Goal: Check status: Check status

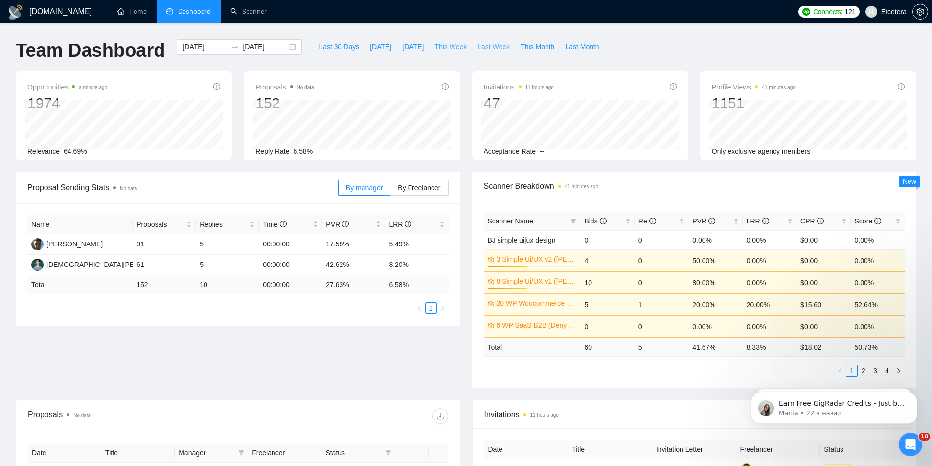
click at [455, 45] on span "This Week" at bounding box center [450, 47] width 32 height 11
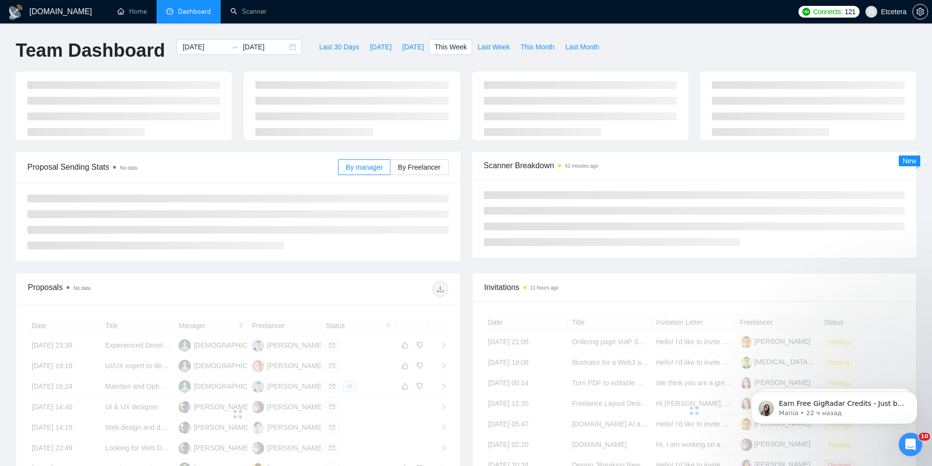
type input "[DATE]"
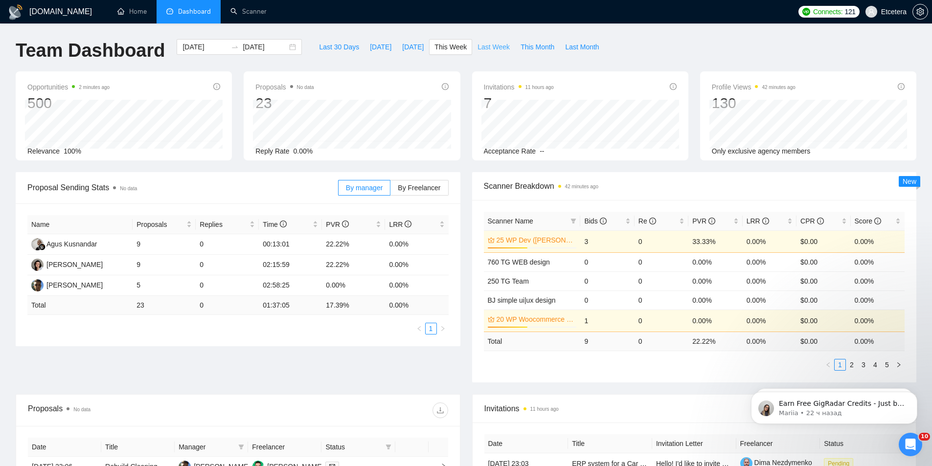
click at [482, 48] on span "Last Week" at bounding box center [493, 47] width 32 height 11
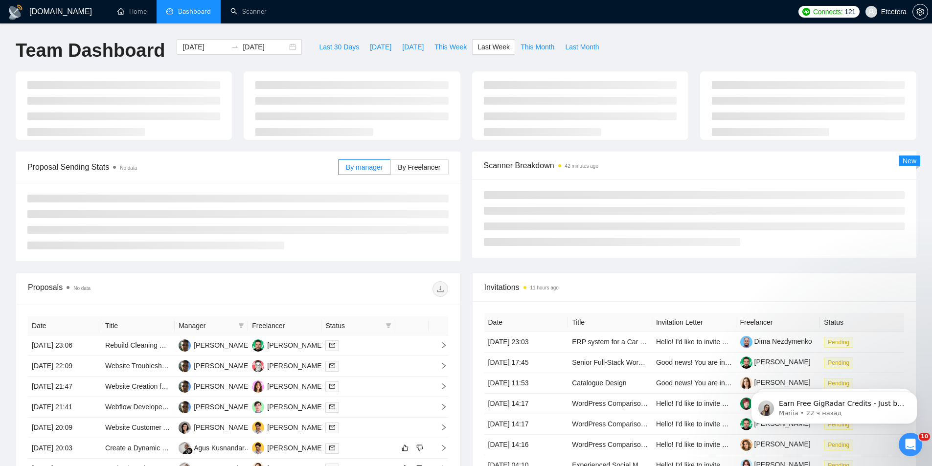
type input "[DATE]"
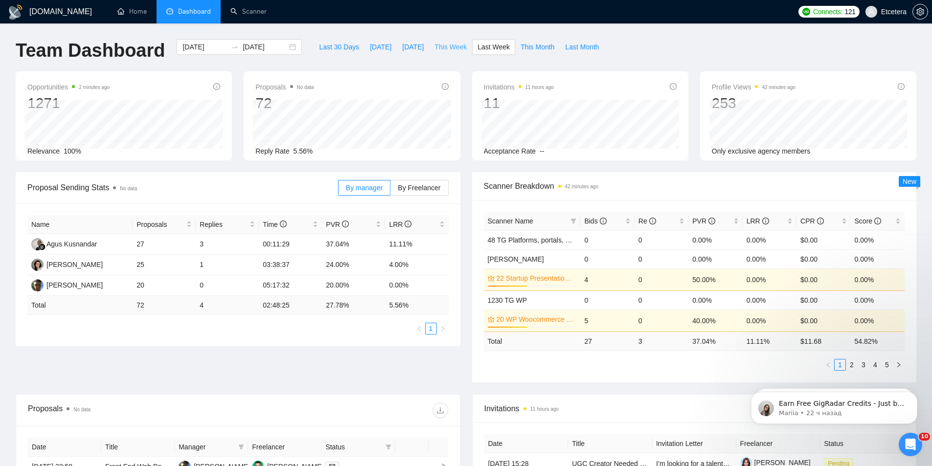
click at [450, 45] on span "This Week" at bounding box center [450, 47] width 32 height 11
type input "[DATE]"
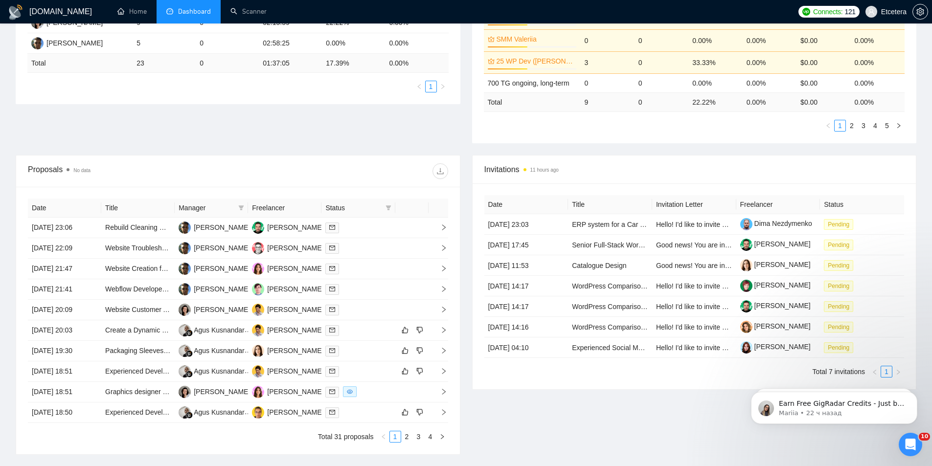
scroll to position [245, 0]
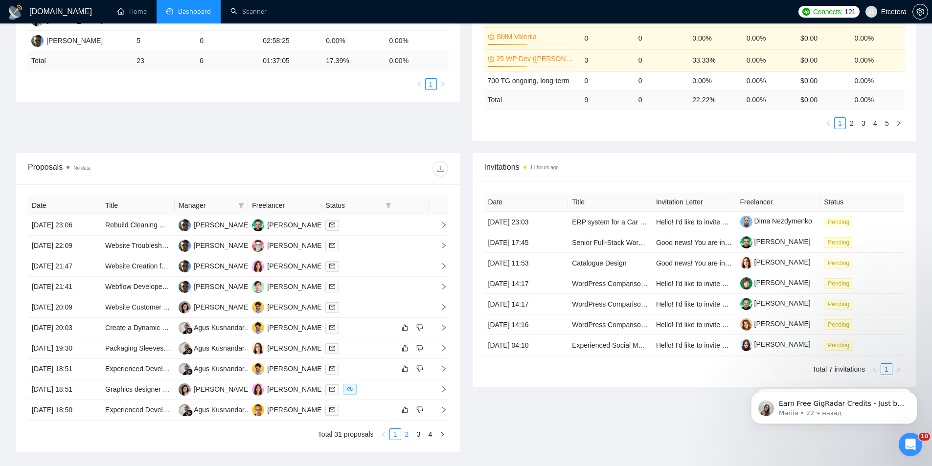
click at [405, 437] on link "2" at bounding box center [407, 434] width 11 height 11
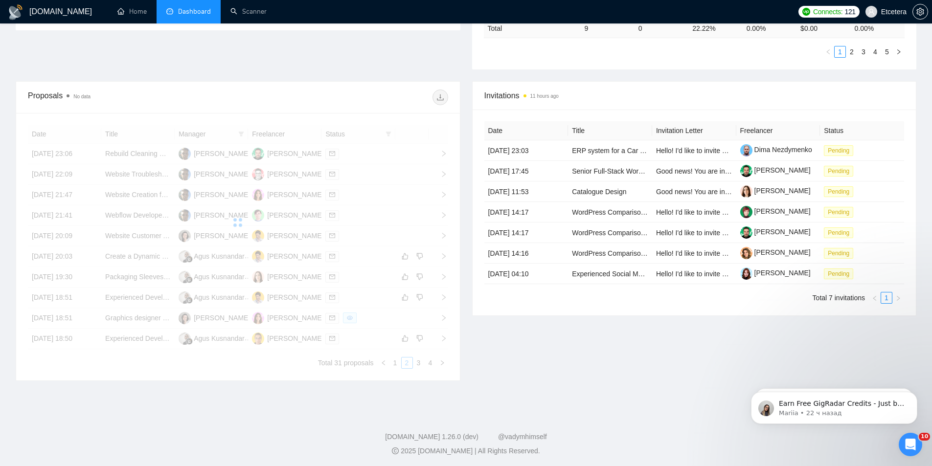
scroll to position [318, 0]
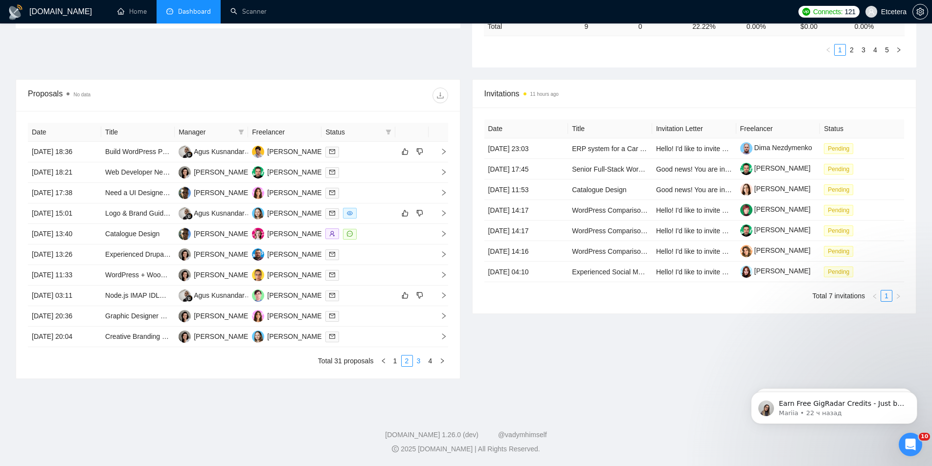
click at [418, 360] on link "3" at bounding box center [418, 361] width 11 height 11
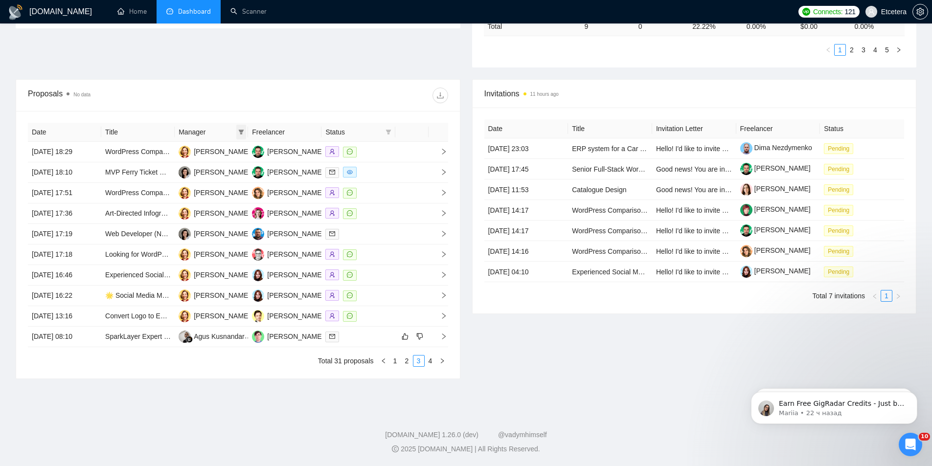
click at [242, 130] on icon "filter" at bounding box center [241, 132] width 5 height 5
click at [206, 151] on span "[PERSON_NAME]" at bounding box center [208, 151] width 56 height 8
checkbox input "true"
click at [269, 104] on div "Proposals No data" at bounding box center [238, 95] width 420 height 31
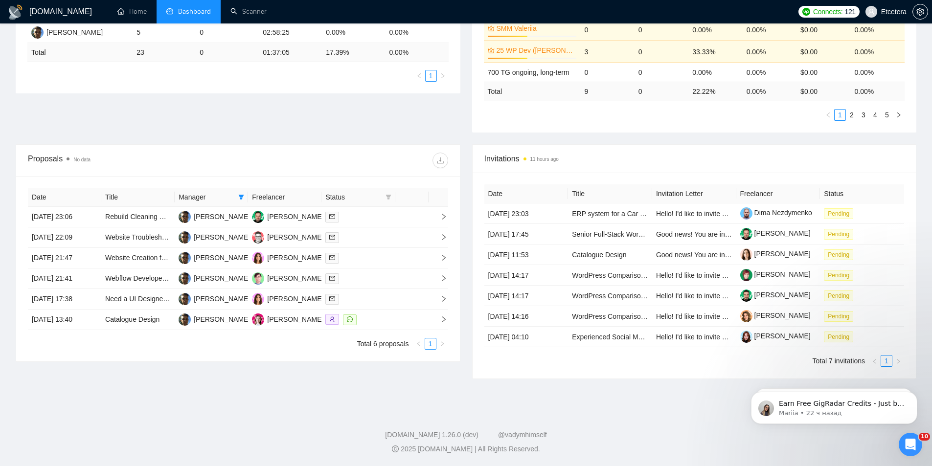
scroll to position [253, 0]
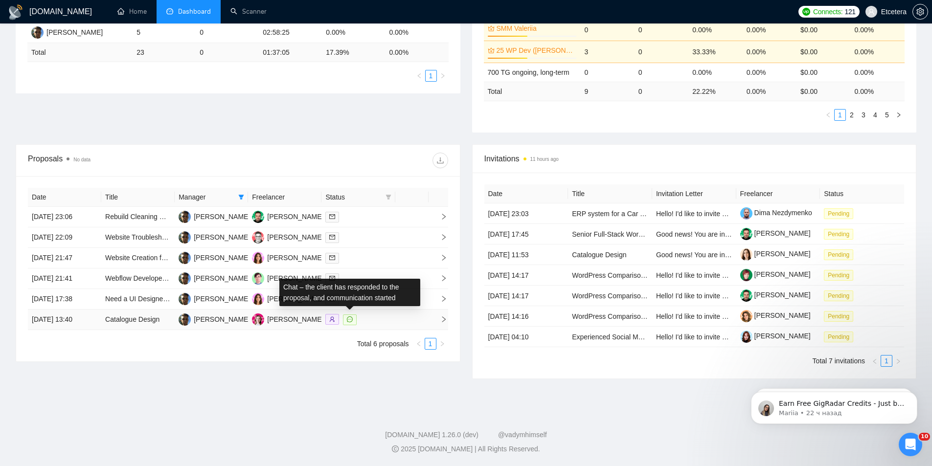
click at [348, 319] on icon "message" at bounding box center [350, 319] width 6 height 6
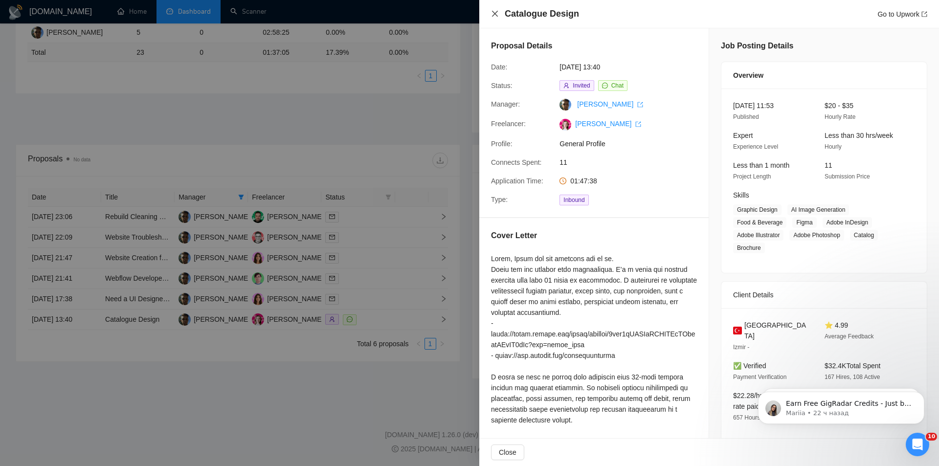
click at [494, 14] on icon "close" at bounding box center [495, 14] width 8 height 8
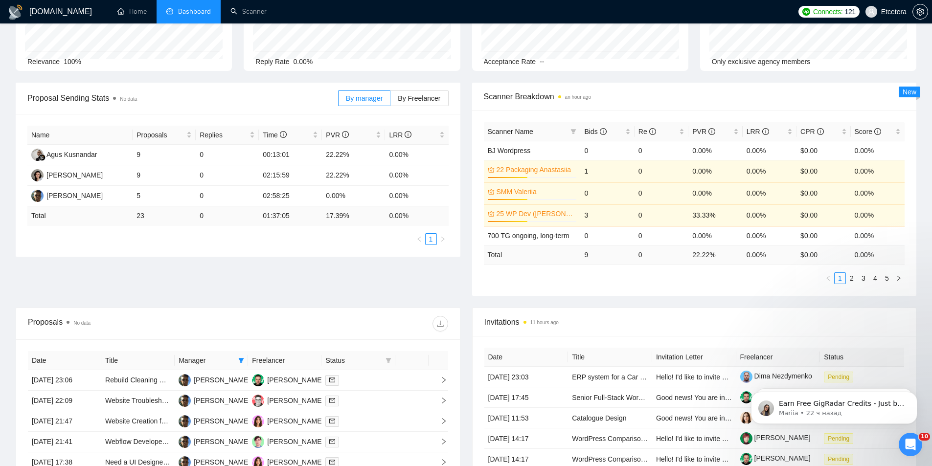
scroll to position [0, 0]
